Goal: Transaction & Acquisition: Subscribe to service/newsletter

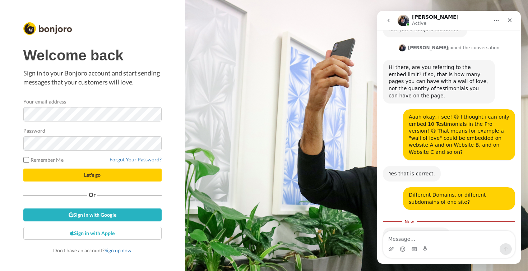
scroll to position [167, 0]
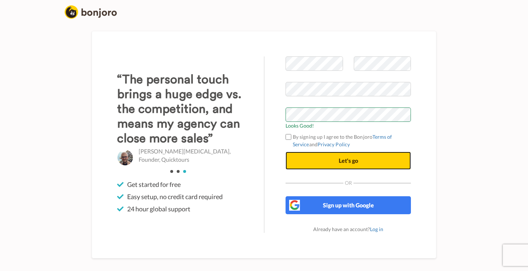
click at [308, 163] on button "Let's go" at bounding box center [347, 160] width 125 height 18
